Goal: Transaction & Acquisition: Purchase product/service

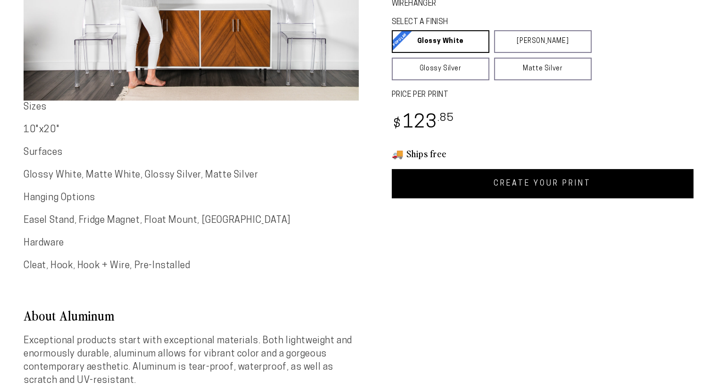
select select "**********"
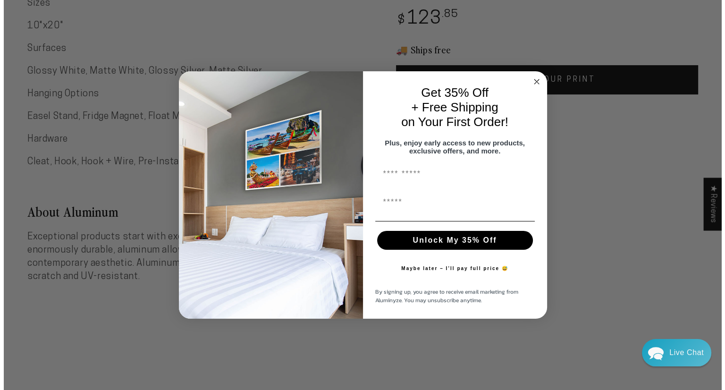
scroll to position [306, 0]
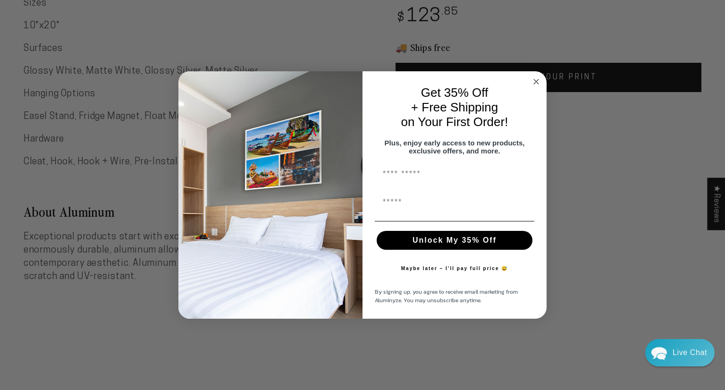
click at [537, 79] on icon "Close dialog" at bounding box center [536, 81] width 5 height 5
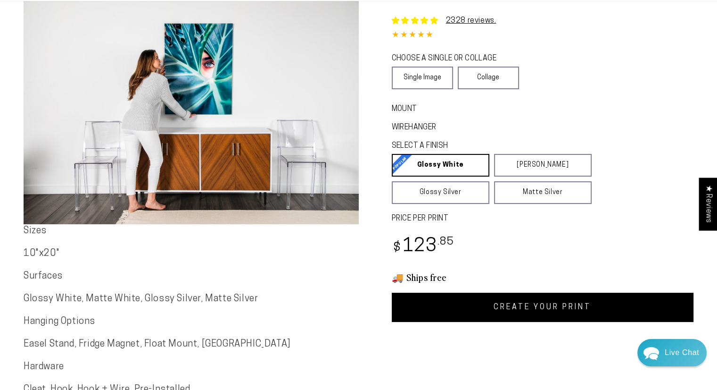
scroll to position [0, 0]
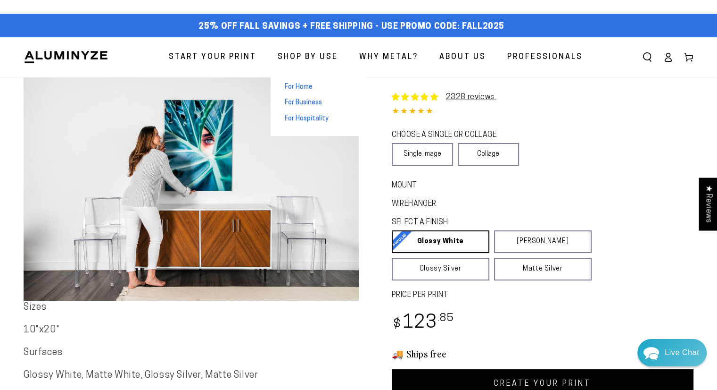
click at [307, 57] on span "Shop By Use" at bounding box center [308, 57] width 60 height 14
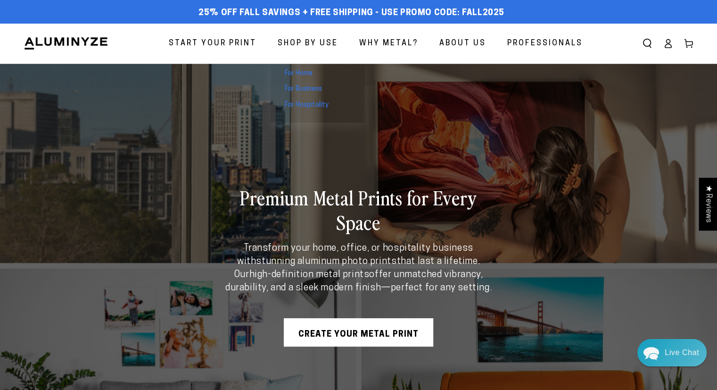
click at [317, 109] on span "For Hospitality" at bounding box center [307, 104] width 44 height 9
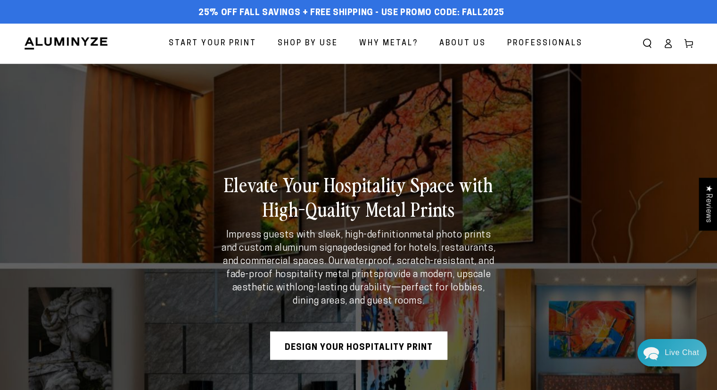
click at [211, 42] on span "Start Your Print" at bounding box center [213, 44] width 88 height 14
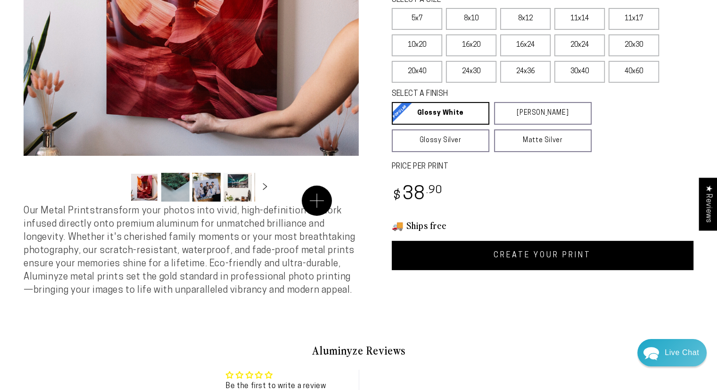
scroll to position [243, 0]
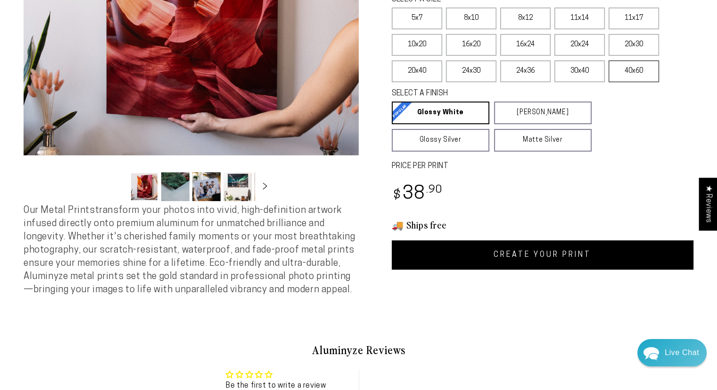
click at [631, 80] on label "40x60" at bounding box center [634, 71] width 50 height 22
